Goal: Communication & Community: Answer question/provide support

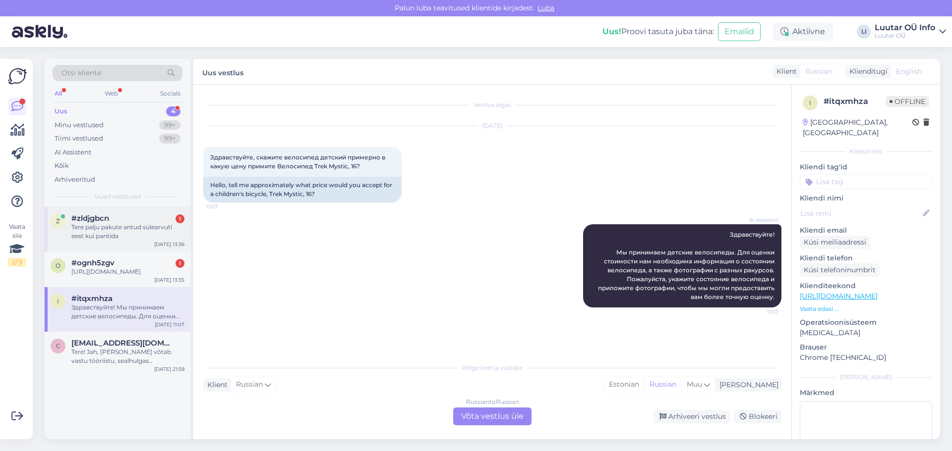
drag, startPoint x: 129, startPoint y: 232, endPoint x: 128, endPoint y: 251, distance: 19.4
click at [129, 250] on div "z #zldjgbcn 1 Tere palju pakute antud sülearvuti eest kui pantida [DATE] 13:36" at bounding box center [118, 229] width 146 height 45
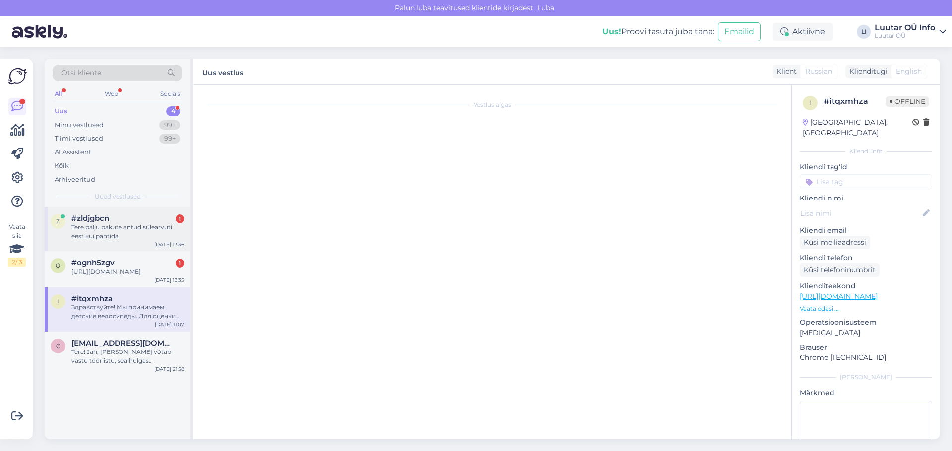
scroll to position [21, 0]
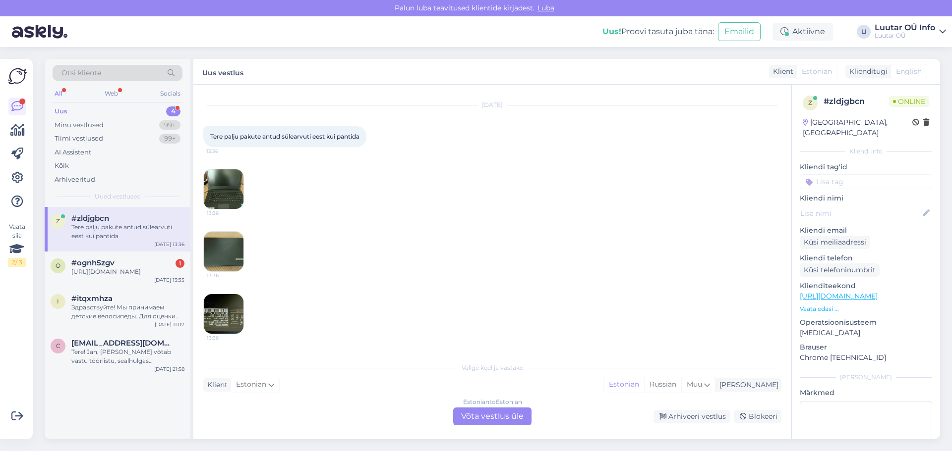
click at [217, 303] on img at bounding box center [224, 314] width 40 height 40
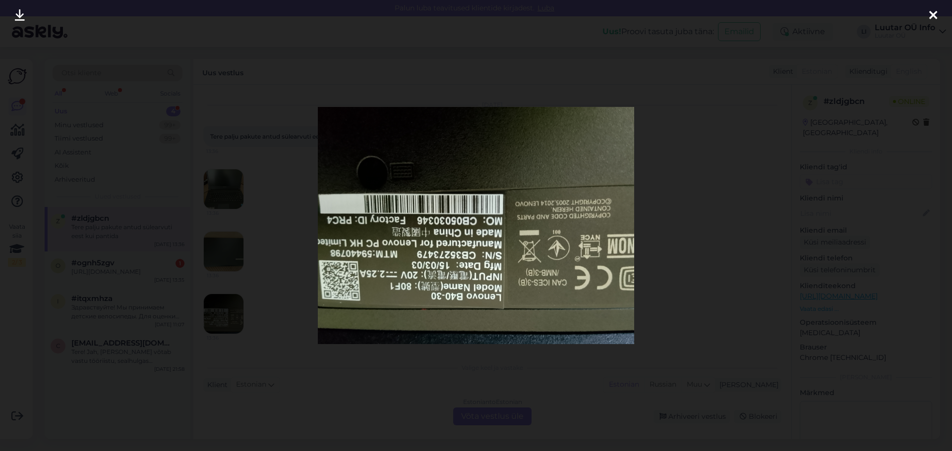
click at [17, 10] on icon at bounding box center [20, 15] width 10 height 13
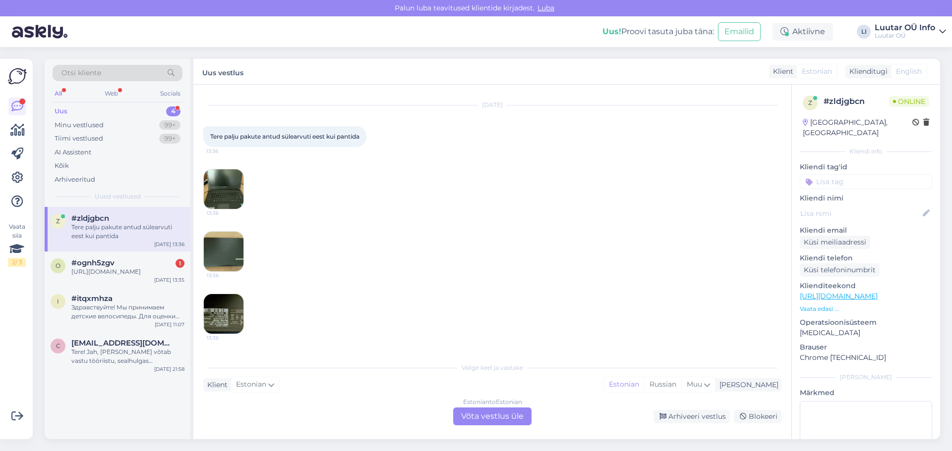
click at [171, 110] on div "4" at bounding box center [173, 112] width 14 height 10
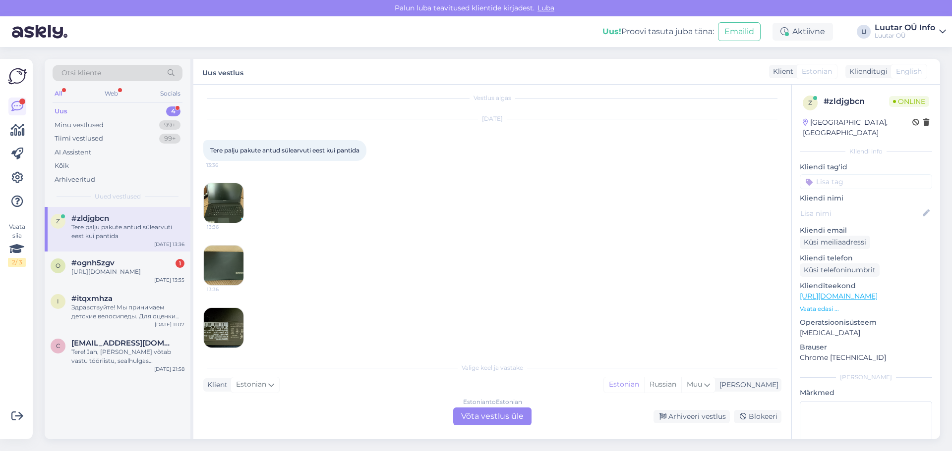
scroll to position [0, 0]
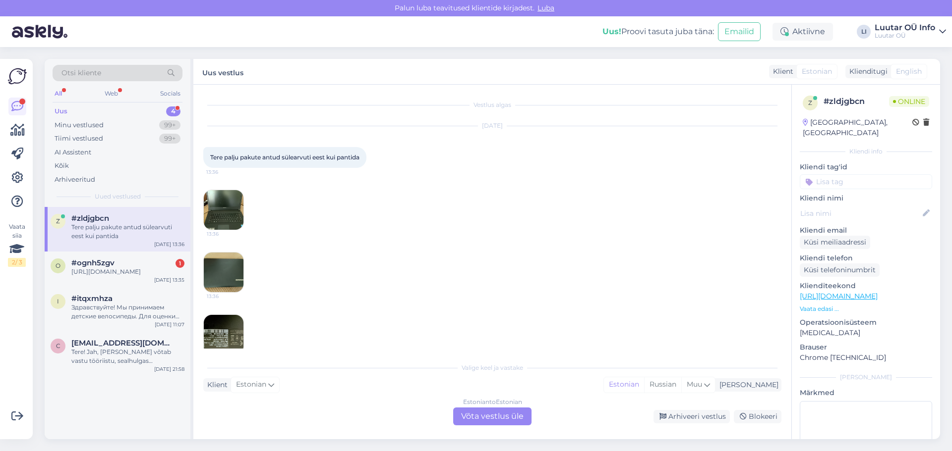
click at [175, 106] on div "Uus 4" at bounding box center [118, 112] width 130 height 14
click at [98, 123] on div "Minu vestlused" at bounding box center [79, 125] width 49 height 10
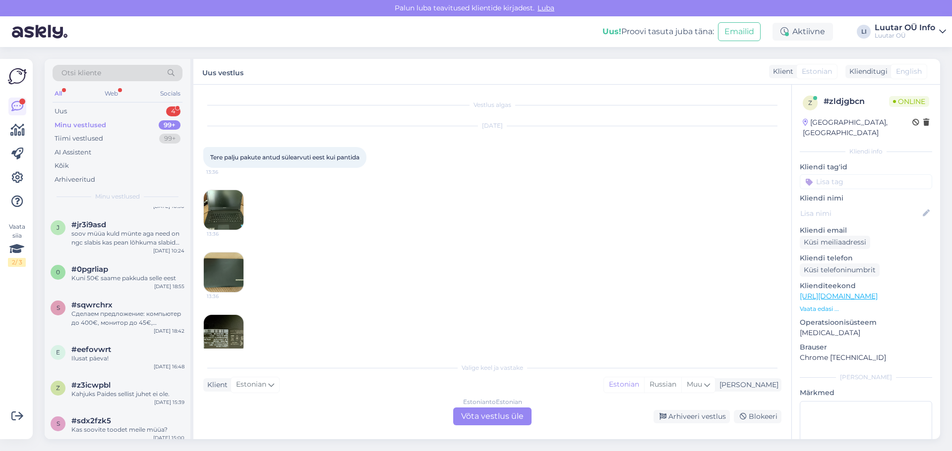
scroll to position [248, 0]
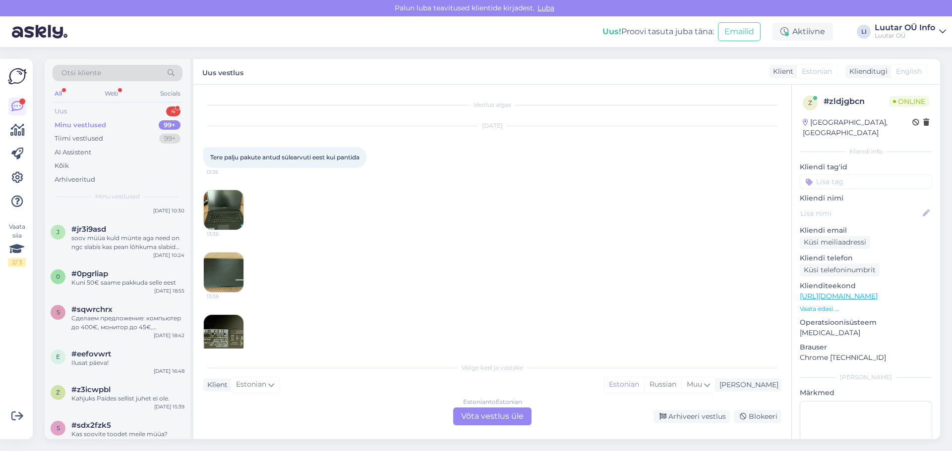
click at [172, 109] on div "4" at bounding box center [173, 112] width 14 height 10
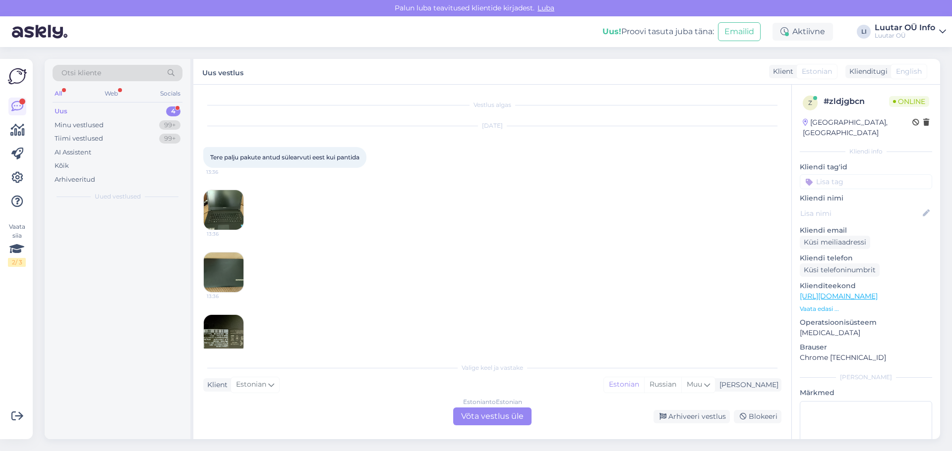
scroll to position [0, 0]
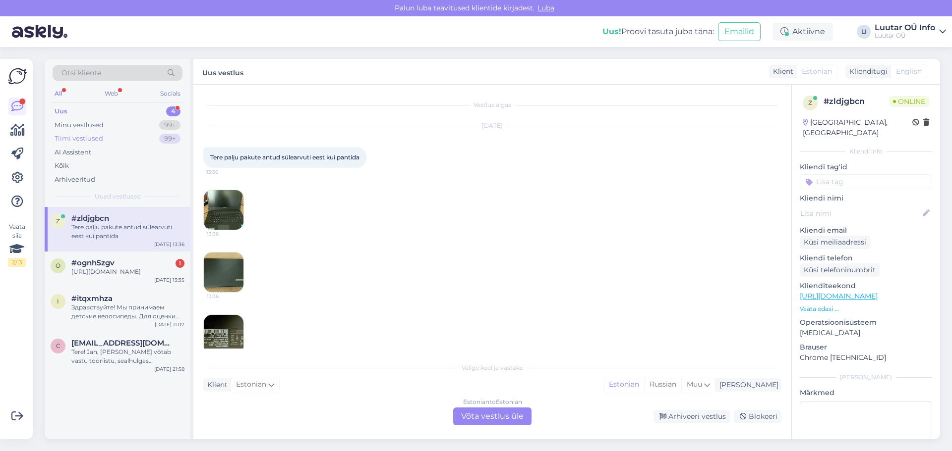
click at [171, 138] on div "99+" at bounding box center [169, 139] width 21 height 10
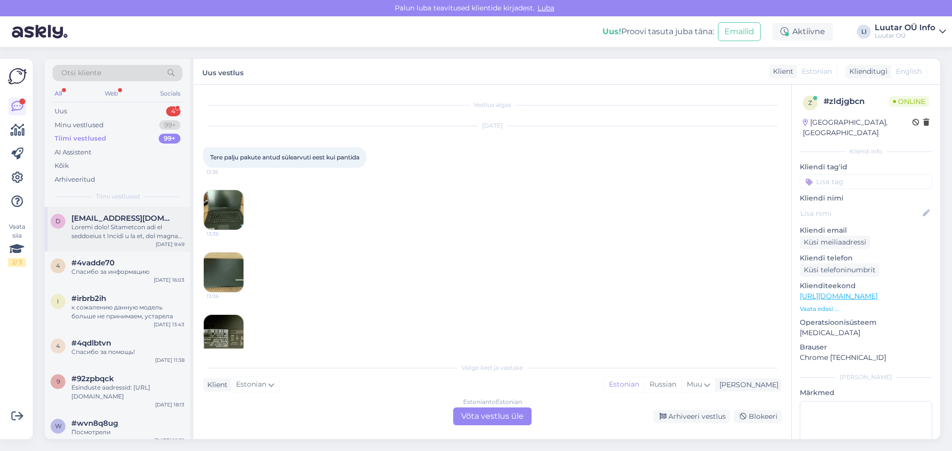
click at [143, 231] on div at bounding box center [127, 232] width 113 height 18
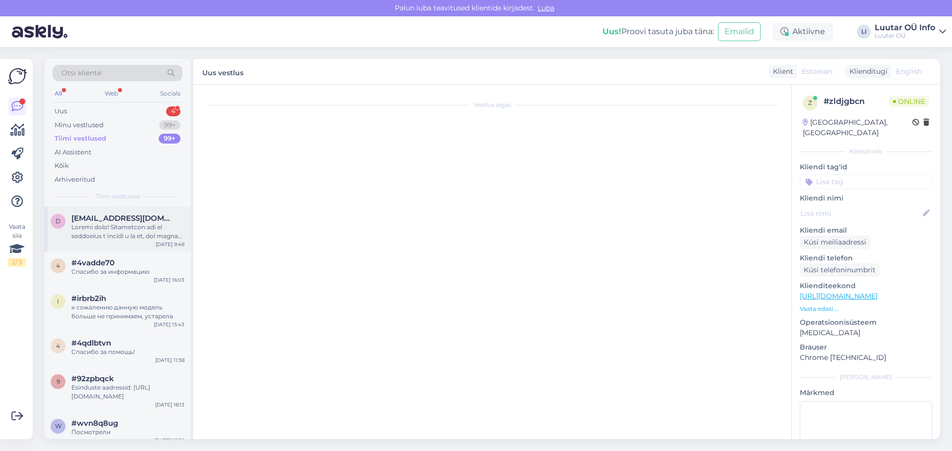
scroll to position [358, 0]
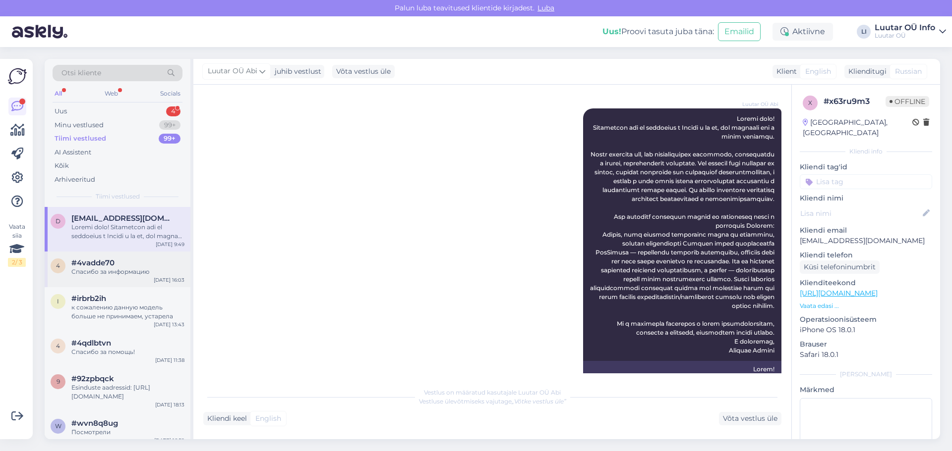
click at [120, 267] on div "#4vadde70" at bounding box center [127, 263] width 113 height 9
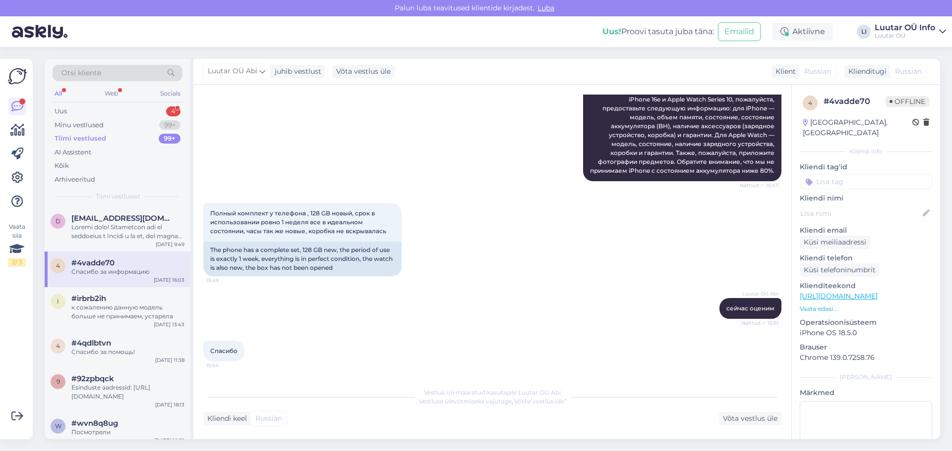
scroll to position [451, 0]
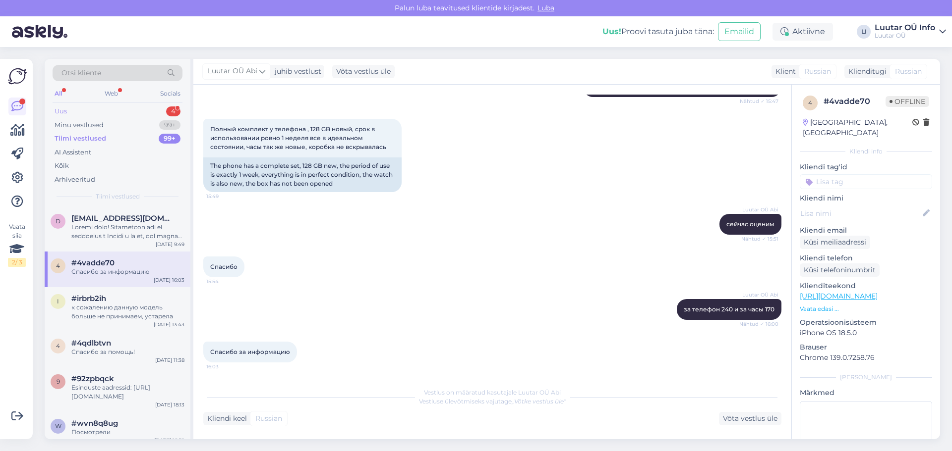
click at [182, 109] on div "Uus 4" at bounding box center [118, 112] width 130 height 14
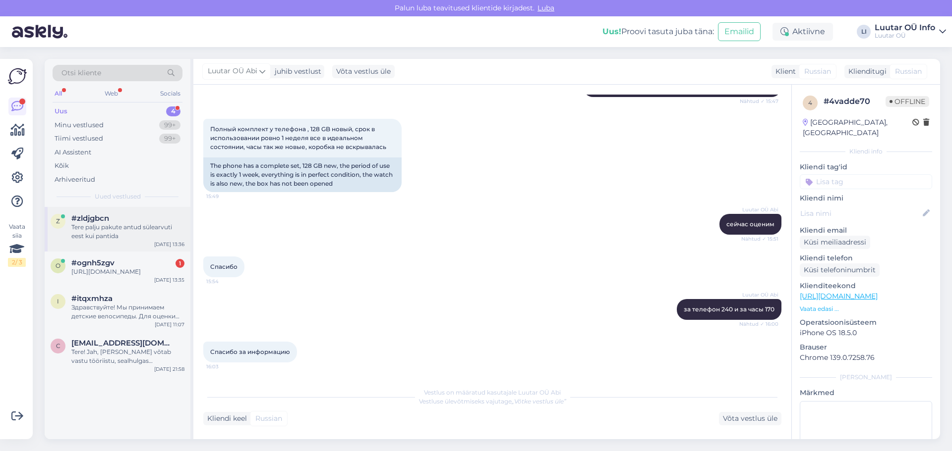
click at [127, 228] on div "Tere palju pakute antud sülearvuti eest kui pantida" at bounding box center [127, 232] width 113 height 18
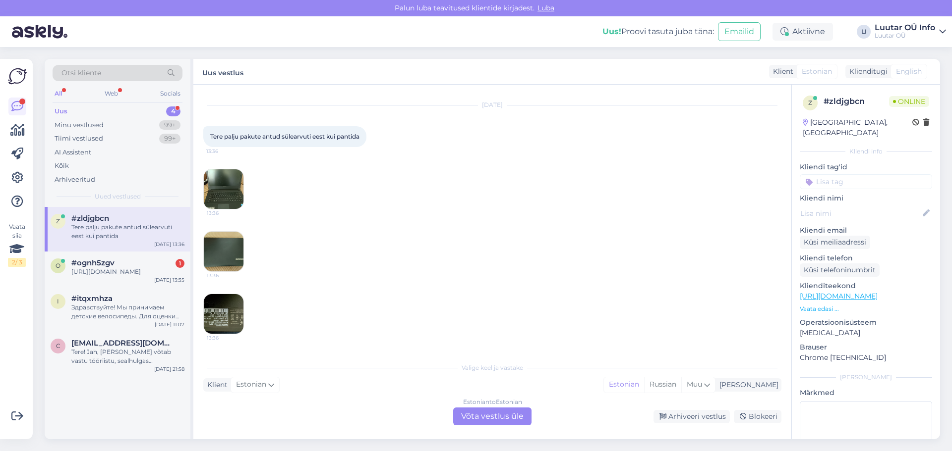
click at [498, 415] on div "Estonian to Estonian Võta vestlus üle" at bounding box center [492, 417] width 78 height 18
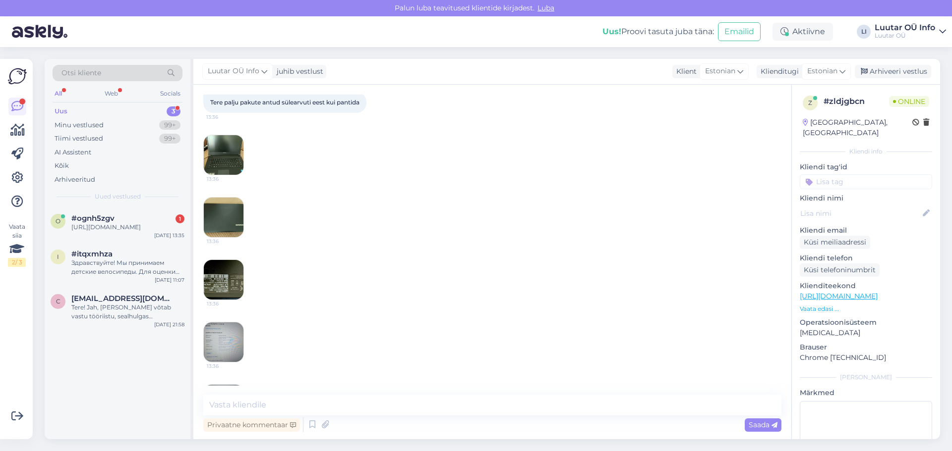
scroll to position [105, 0]
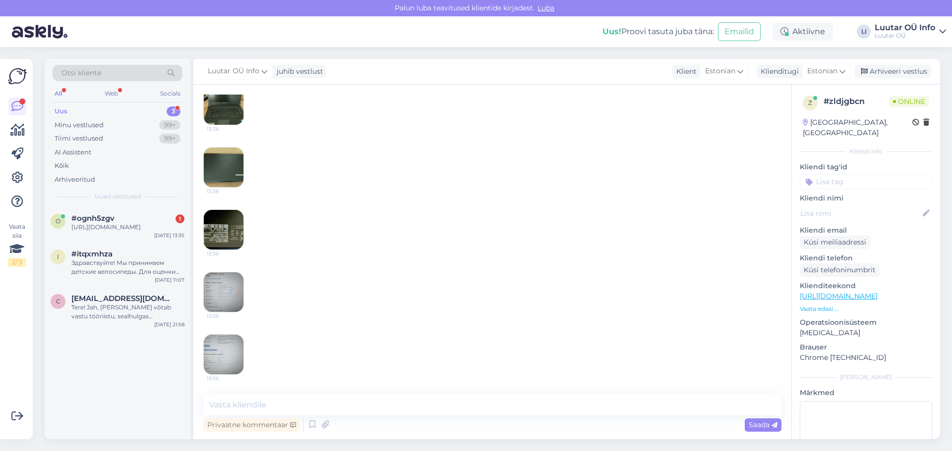
click at [233, 291] on img at bounding box center [224, 293] width 40 height 40
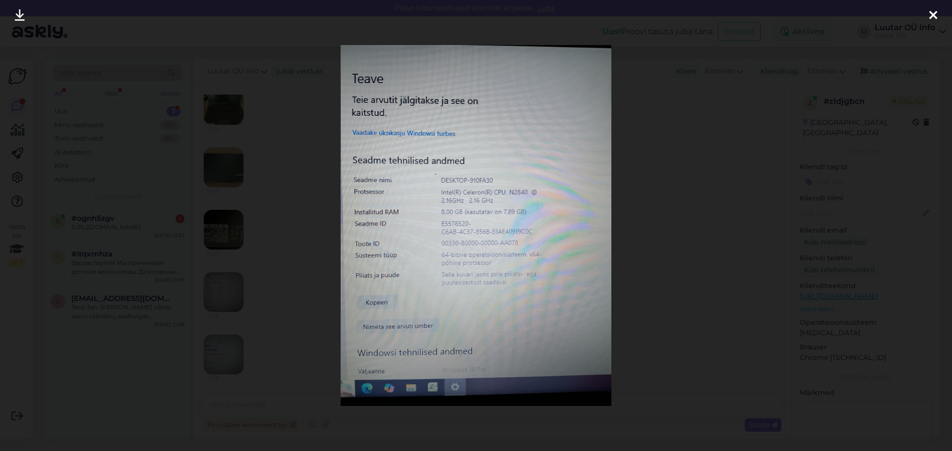
click at [18, 10] on icon at bounding box center [20, 15] width 10 height 13
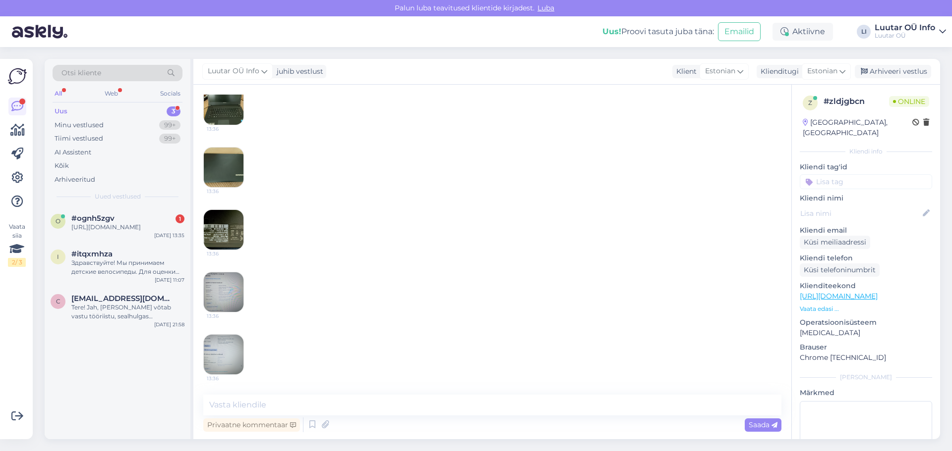
click at [222, 356] on img at bounding box center [224, 355] width 40 height 40
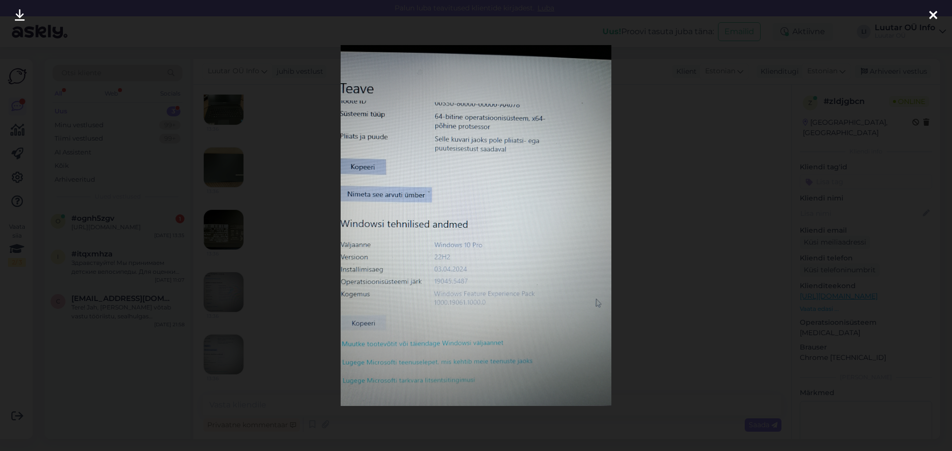
click at [18, 18] on icon at bounding box center [20, 15] width 10 height 13
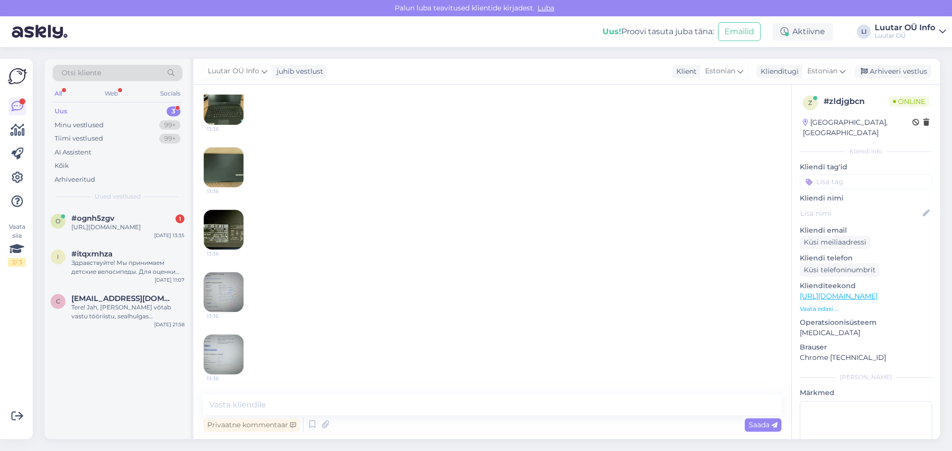
click at [233, 228] on img at bounding box center [224, 230] width 40 height 40
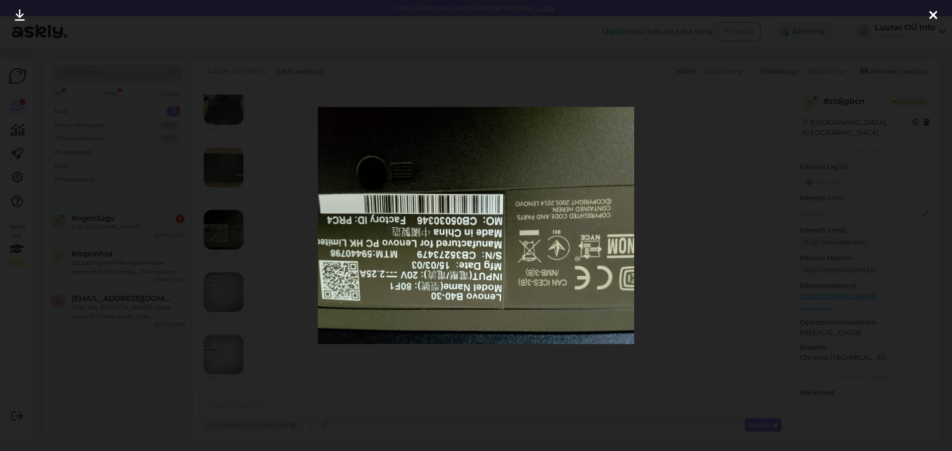
click at [20, 13] on icon at bounding box center [20, 15] width 10 height 13
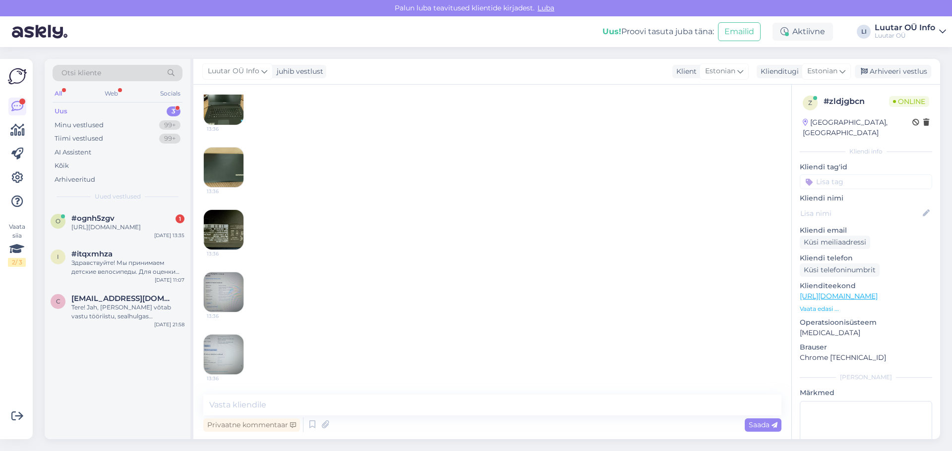
click at [221, 226] on img at bounding box center [224, 230] width 40 height 40
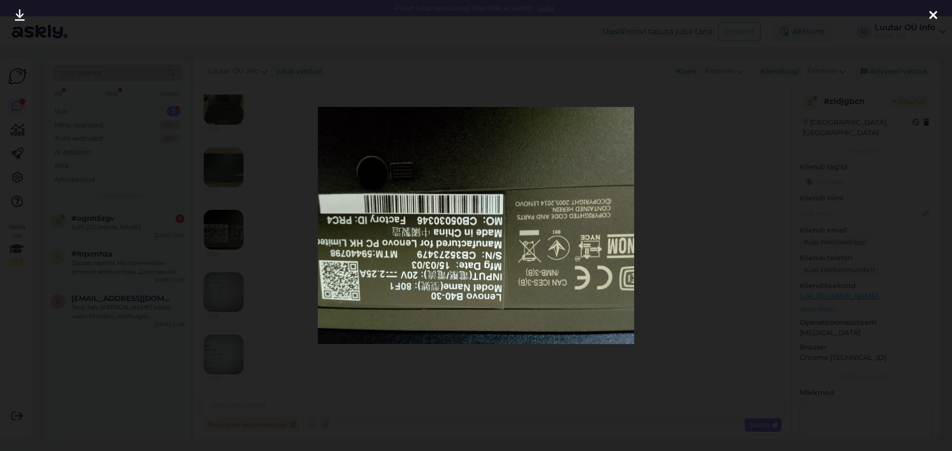
click at [21, 14] on icon at bounding box center [20, 15] width 10 height 13
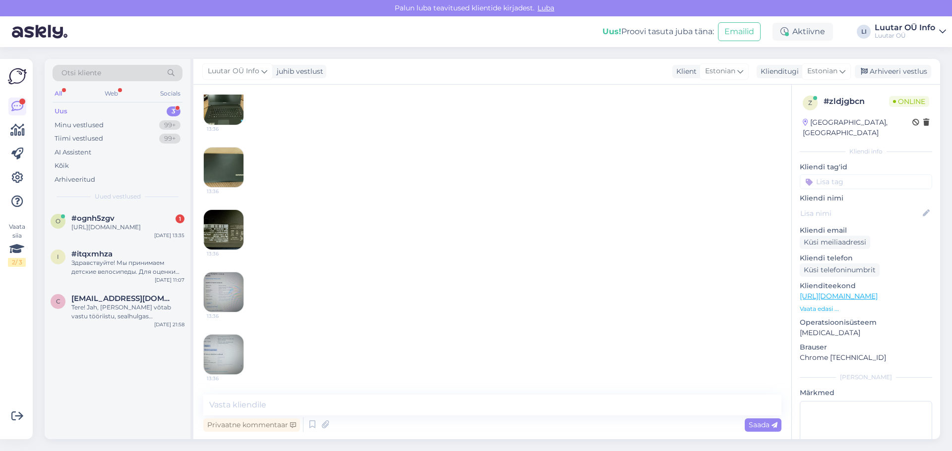
click at [223, 233] on img at bounding box center [224, 230] width 40 height 40
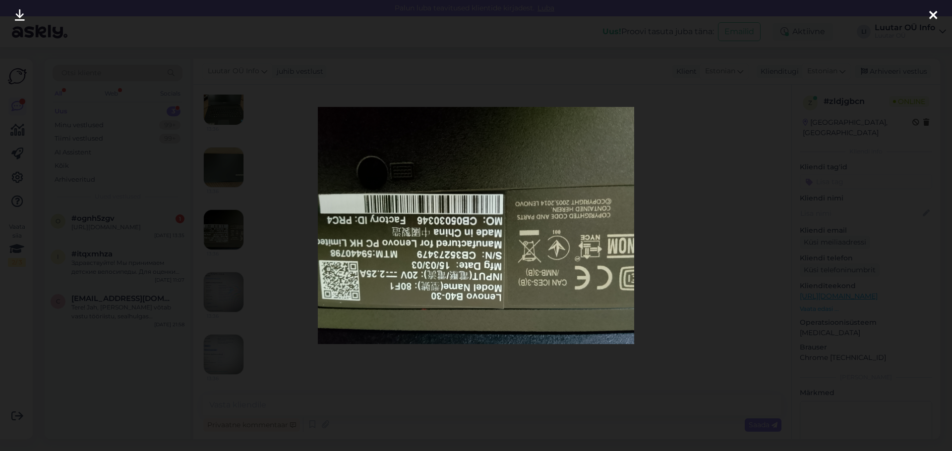
click at [19, 17] on icon at bounding box center [20, 15] width 10 height 13
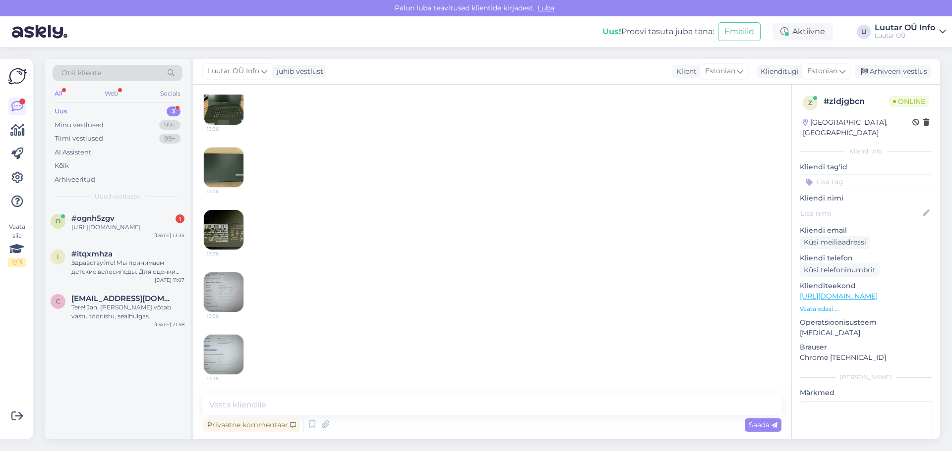
click at [228, 287] on img at bounding box center [224, 293] width 40 height 40
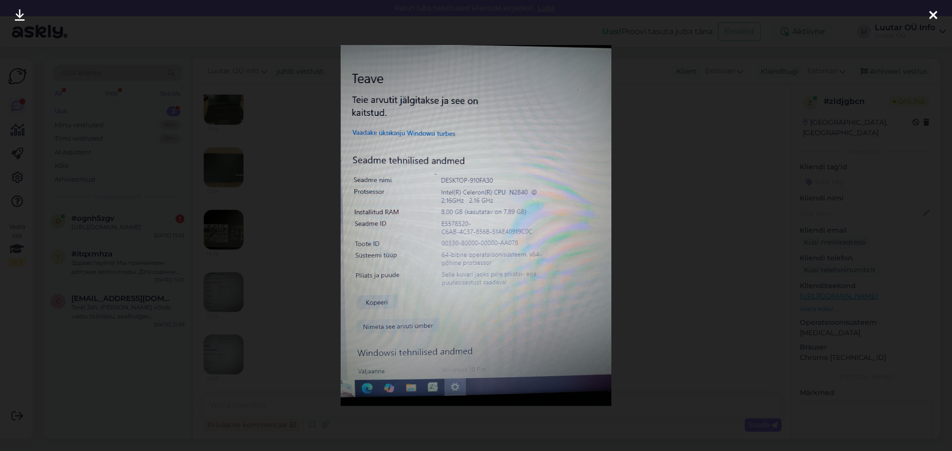
click at [20, 10] on icon at bounding box center [20, 15] width 10 height 13
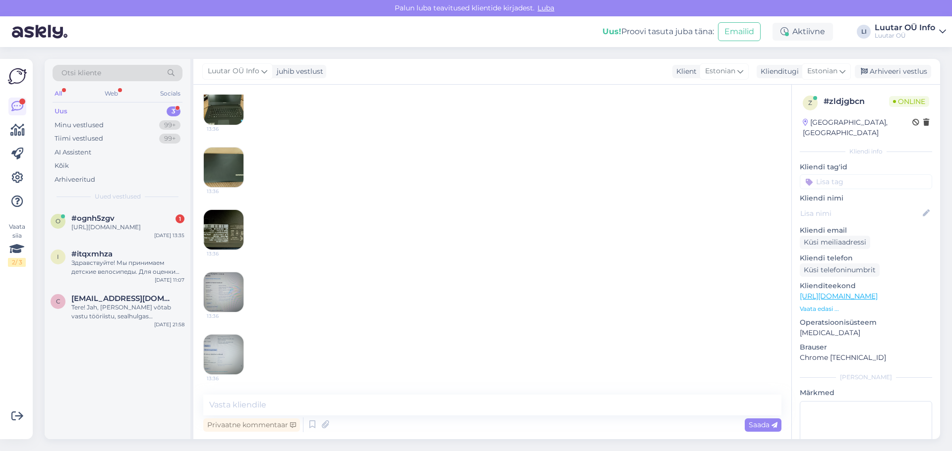
click at [231, 349] on img at bounding box center [224, 355] width 40 height 40
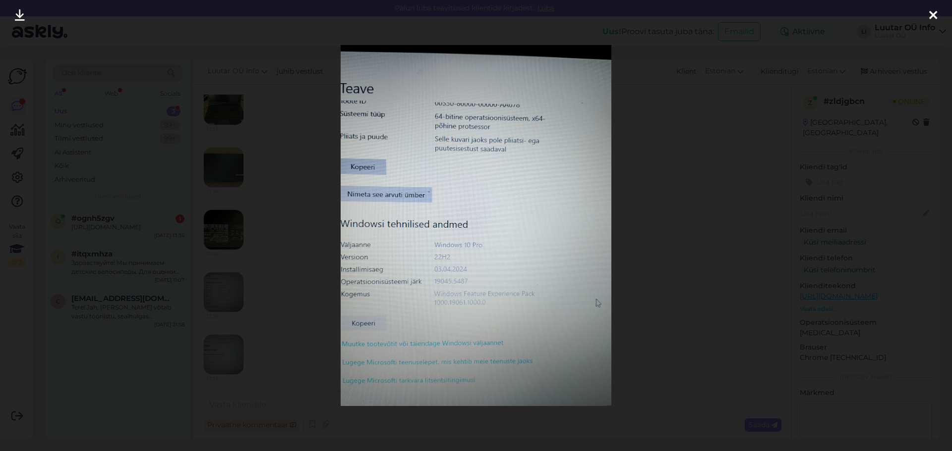
click at [24, 17] on icon at bounding box center [20, 15] width 10 height 13
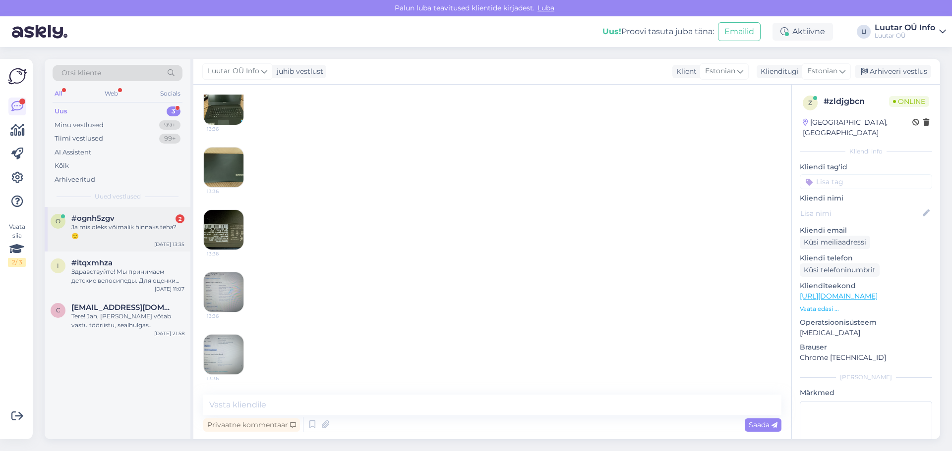
click at [137, 223] on div "Ja mis oleks võimalik hinnaks teha? 🙂" at bounding box center [127, 232] width 113 height 18
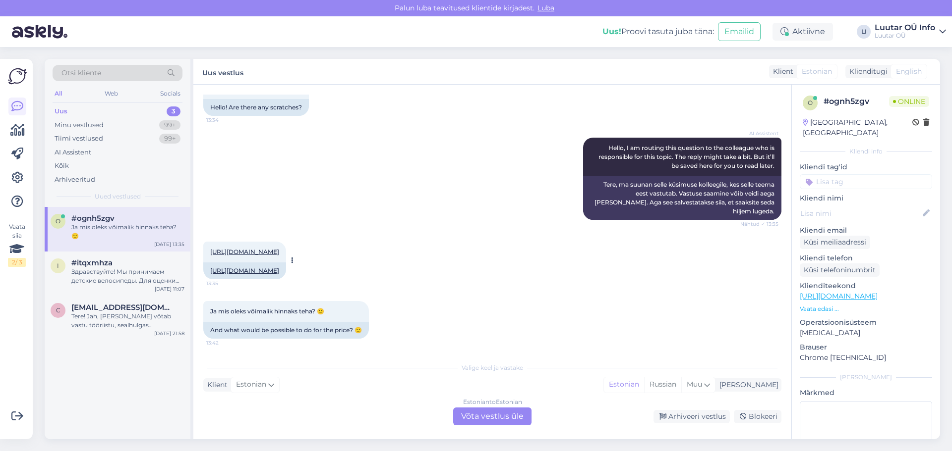
scroll to position [202, 0]
click at [279, 266] on link "[URL][DOMAIN_NAME]" at bounding box center [244, 269] width 69 height 7
click at [113, 273] on div "Здравствуйте! Мы принимаем детские велосипеды. Для оценки стоимости нам необход…" at bounding box center [127, 277] width 113 height 18
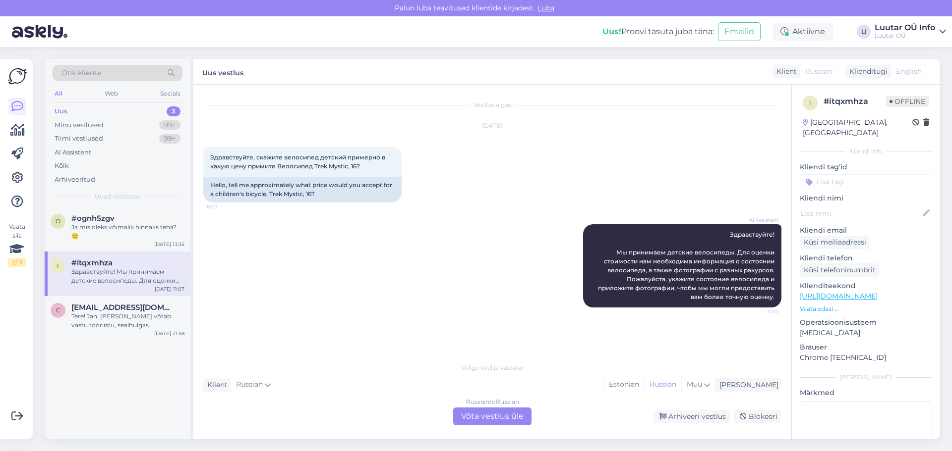
scroll to position [0, 0]
click at [173, 112] on div "3" at bounding box center [174, 112] width 14 height 10
click at [120, 273] on div "Здравствуйте! Мы принимаем детские велосипеды. Для оценки стоимости нам необход…" at bounding box center [127, 277] width 113 height 18
click at [122, 220] on div "#ognh5zgv" at bounding box center [127, 218] width 113 height 9
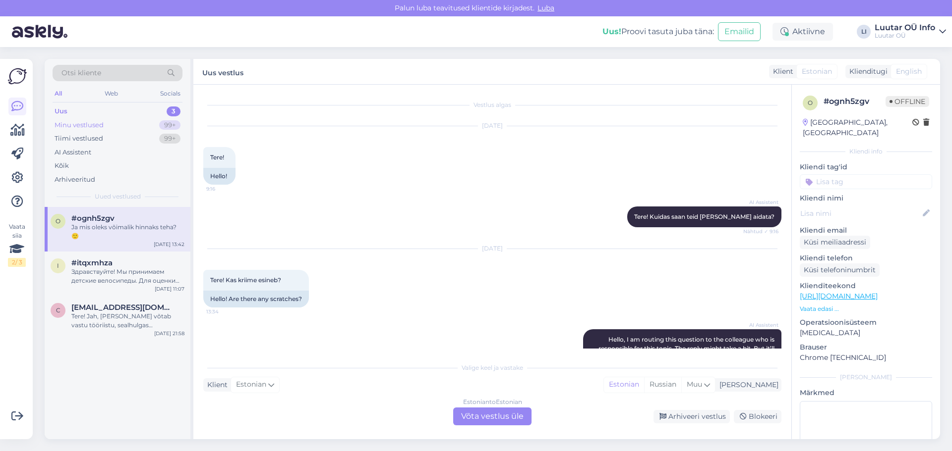
click at [93, 124] on div "Minu vestlused" at bounding box center [79, 125] width 49 height 10
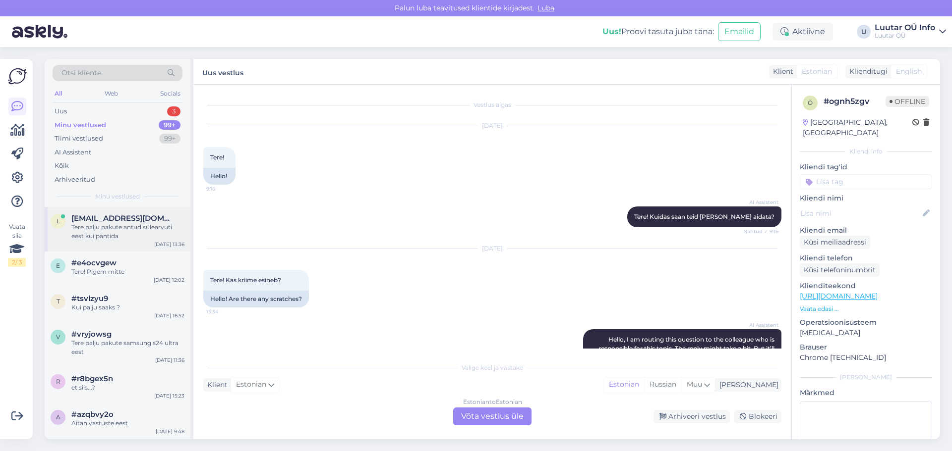
click at [99, 226] on div "Tere palju pakute antud sülearvuti eest kui pantida" at bounding box center [127, 232] width 113 height 18
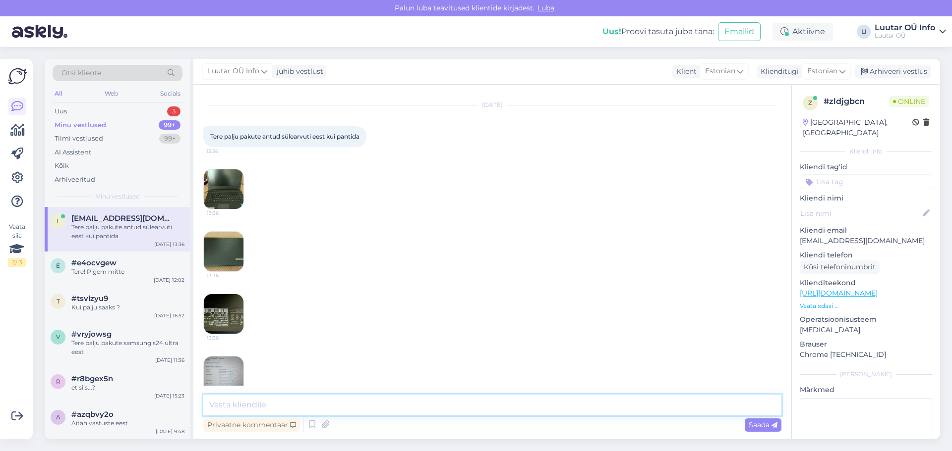
click at [261, 404] on textarea at bounding box center [492, 405] width 578 height 21
type textarea "Tere! uurime"
click at [765, 425] on span "Saada" at bounding box center [762, 425] width 29 height 9
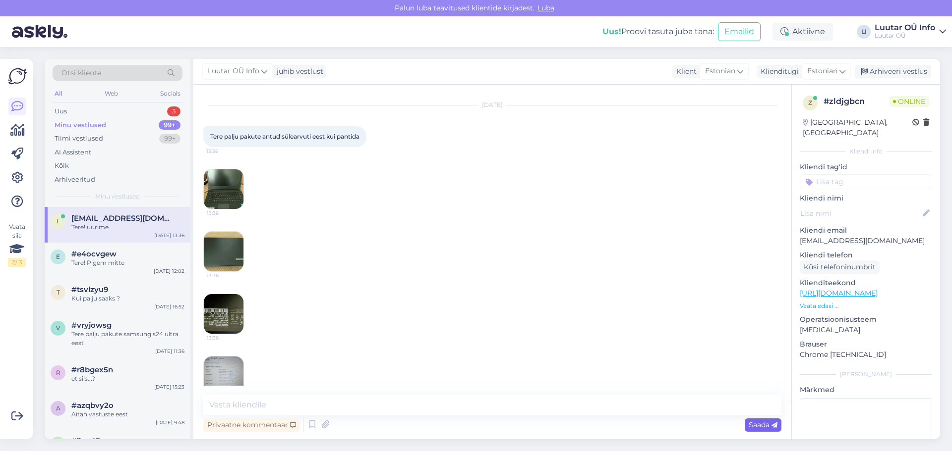
scroll to position [148, 0]
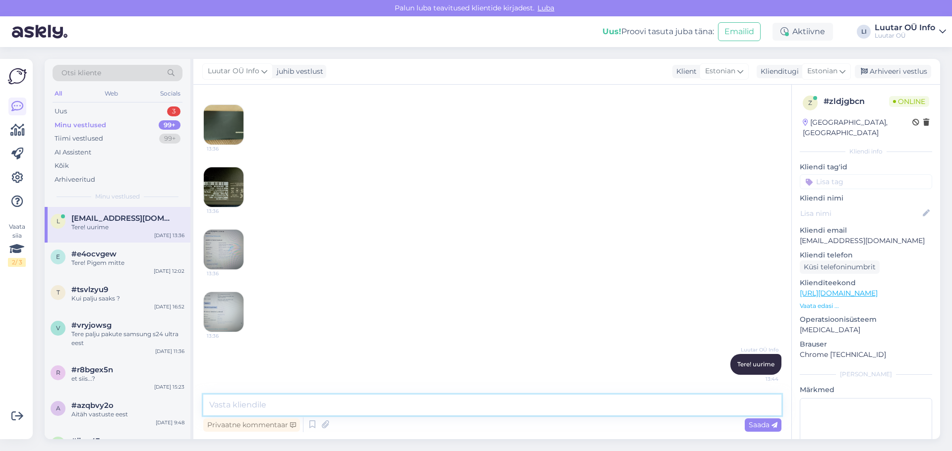
click at [239, 404] on textarea at bounding box center [492, 405] width 578 height 21
type textarea "Seda sülearvutit me kahjuks vastu ei võta."
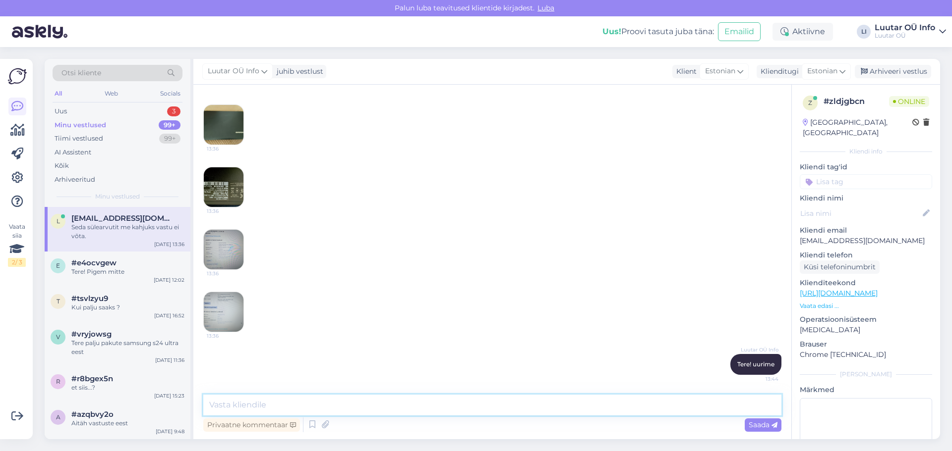
scroll to position [190, 0]
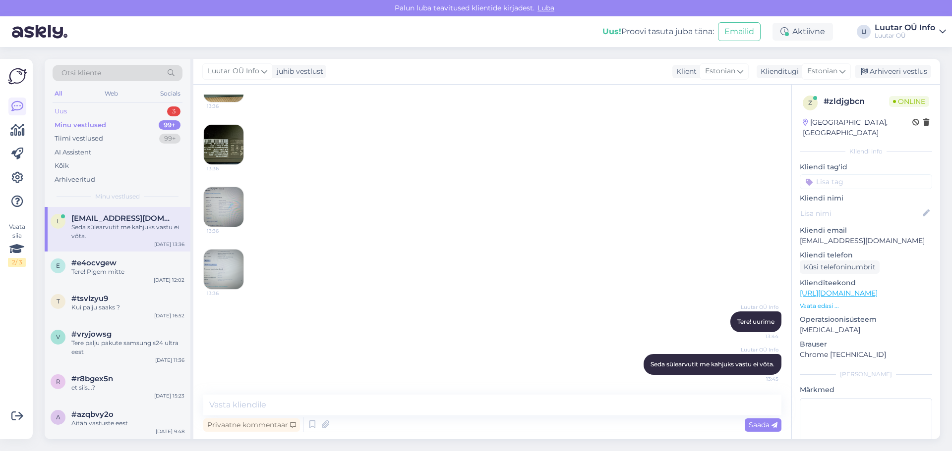
click at [174, 109] on div "3" at bounding box center [173, 112] width 13 height 10
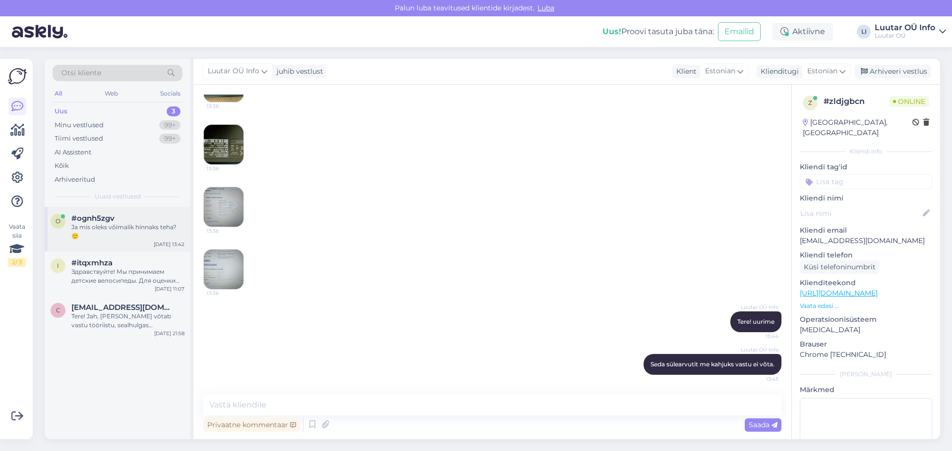
click at [152, 228] on div "Ja mis oleks võimalik hinnaks teha? 🙂" at bounding box center [127, 232] width 113 height 18
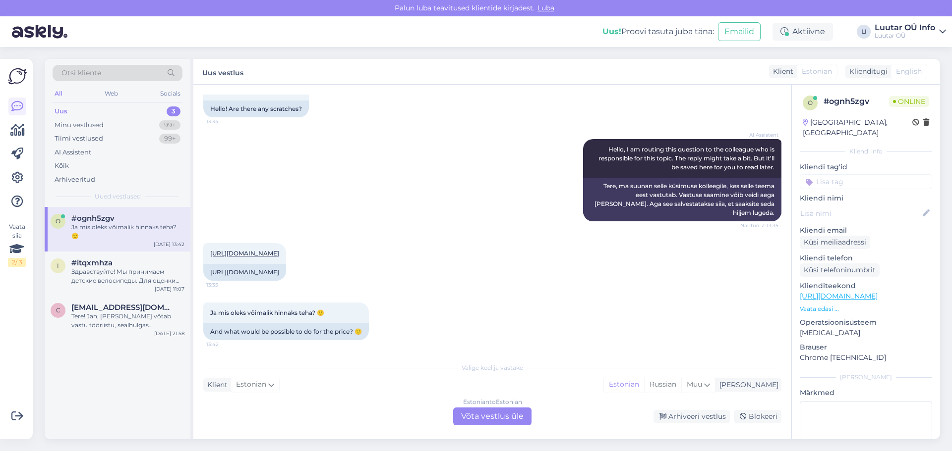
scroll to position [202, 0]
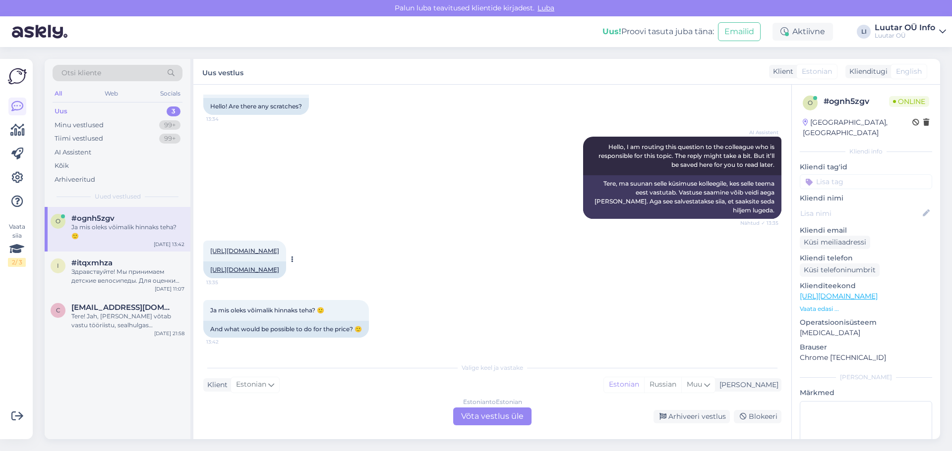
click at [279, 247] on link "[URL][DOMAIN_NAME]" at bounding box center [244, 250] width 69 height 7
click at [476, 418] on div "Estonian to Estonian Võta vestlus üle" at bounding box center [492, 417] width 78 height 18
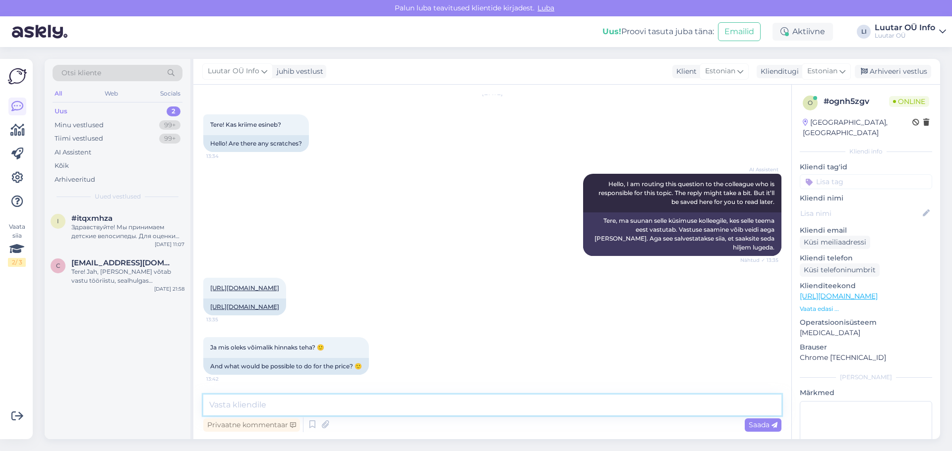
click at [277, 405] on textarea at bounding box center [492, 405] width 578 height 21
type textarea "Saaksime hinnaks pakkuda 430€"
click at [766, 425] on span "Saada" at bounding box center [762, 425] width 29 height 9
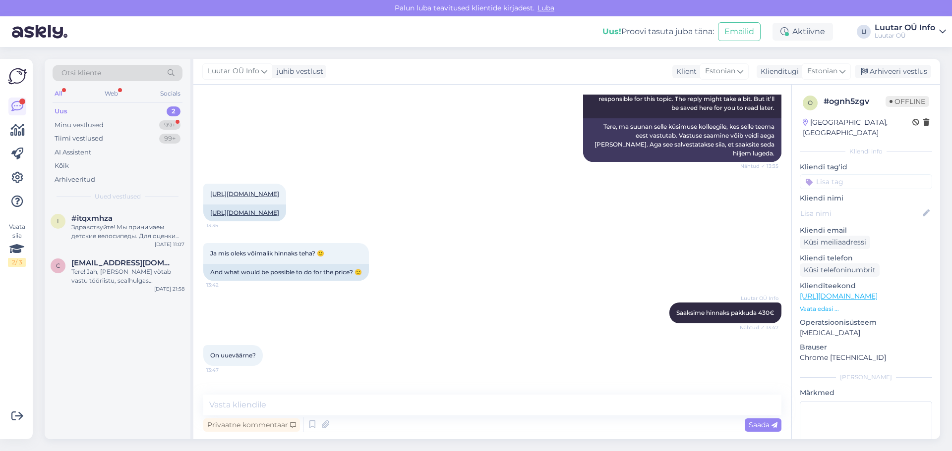
scroll to position [292, 0]
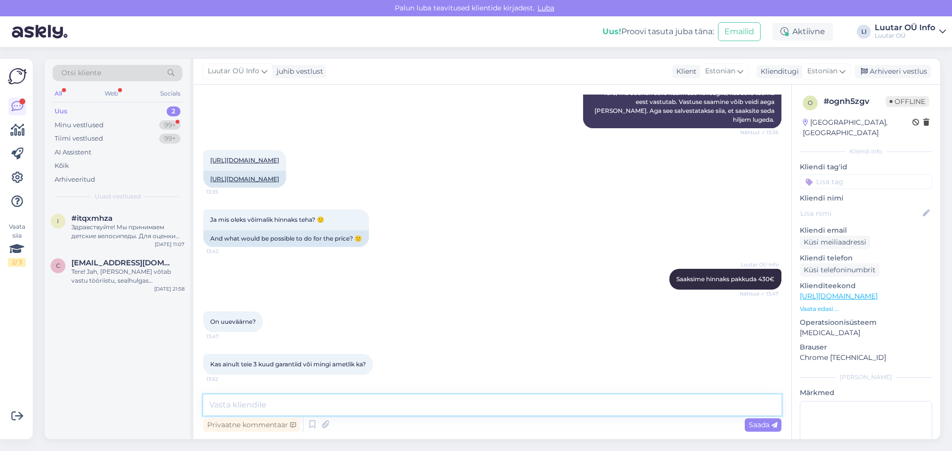
click at [238, 405] on textarea at bounding box center [492, 405] width 578 height 21
click at [279, 175] on link "[URL][DOMAIN_NAME]" at bounding box center [244, 178] width 69 height 7
click at [255, 407] on textarea at bounding box center [492, 405] width 578 height 21
click at [447, 406] on textarea "Garantii ainult [PERSON_NAME] oma.Telefon hästi hoitud ekraanil päär vähemärgat…" at bounding box center [492, 405] width 578 height 21
click at [450, 406] on textarea "Garantii ainult [PERSON_NAME] oma.Telefon hästi hoitud ekraanil päär vähemärgat…" at bounding box center [492, 405] width 578 height 21
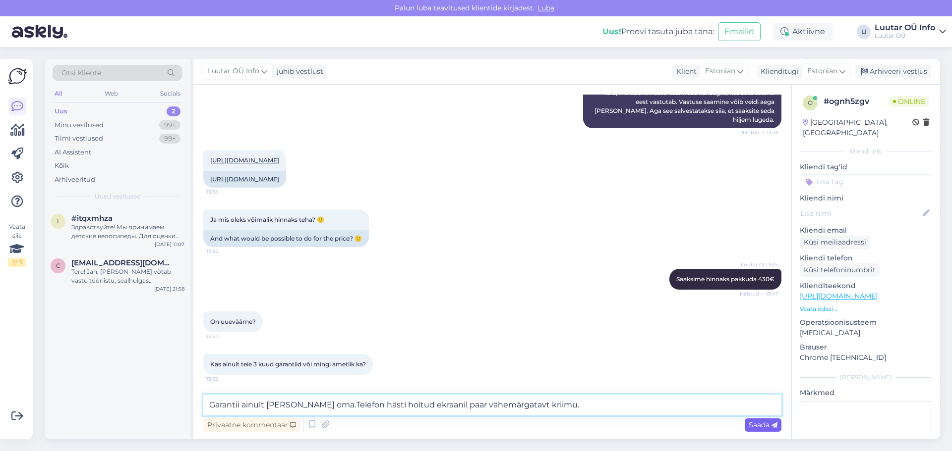
type textarea "Garantii ainult [PERSON_NAME] oma.Telefon hästi hoitud ekraanil paar vähemärgat…"
click at [763, 424] on span "Saada" at bounding box center [762, 425] width 29 height 9
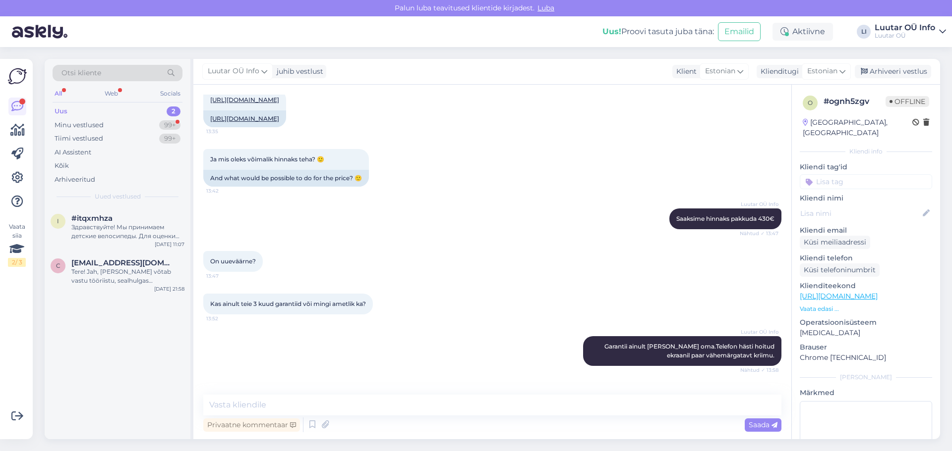
scroll to position [429, 0]
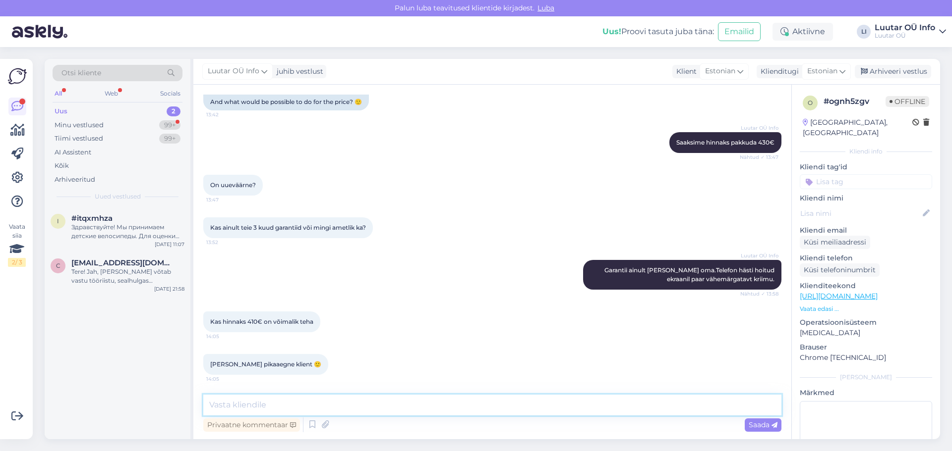
click at [224, 404] on textarea at bounding box center [492, 405] width 578 height 21
type textarea "4"
type textarea "Kahjuks sellist [PERSON_NAME] pakkuda ei saa"
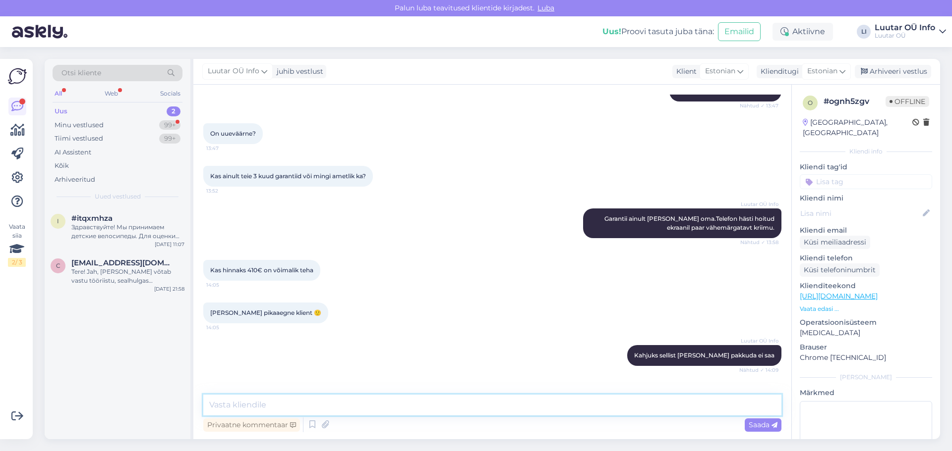
scroll to position [514, 0]
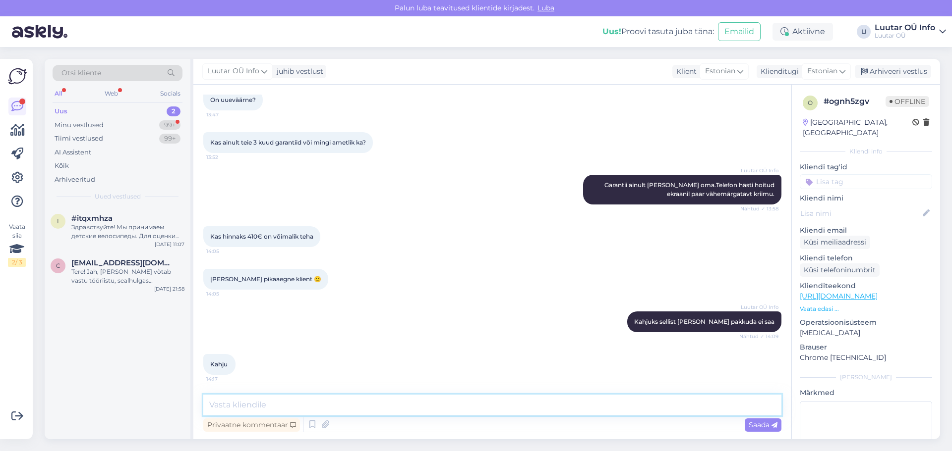
click at [303, 410] on textarea at bounding box center [492, 405] width 578 height 21
